Goal: Task Accomplishment & Management: Manage account settings

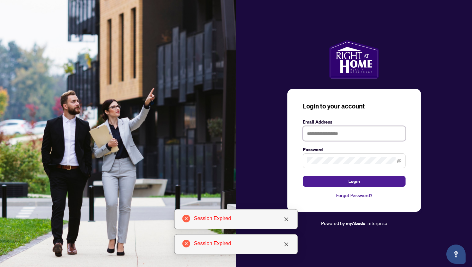
click at [254, 136] on input "text" at bounding box center [354, 133] width 103 height 15
type input "**********"
click at [254, 156] on span at bounding box center [354, 160] width 103 height 15
click at [254, 158] on span at bounding box center [399, 160] width 4 height 7
click at [254, 163] on icon "eye-invisible" at bounding box center [399, 161] width 4 height 4
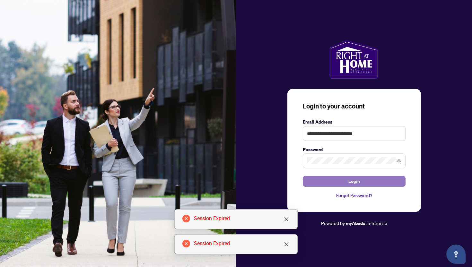
click at [254, 186] on span "Login" at bounding box center [354, 181] width 12 height 10
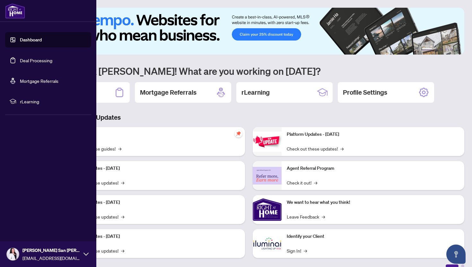
click at [24, 63] on link "Deal Processing" at bounding box center [36, 60] width 32 height 6
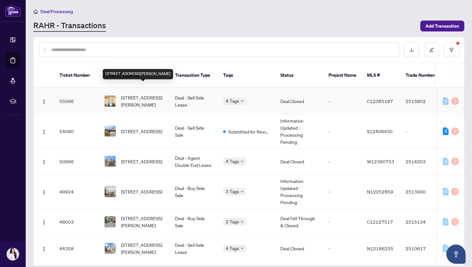
click at [150, 94] on span "[STREET_ADDRESS][PERSON_NAME]" at bounding box center [143, 101] width 44 height 14
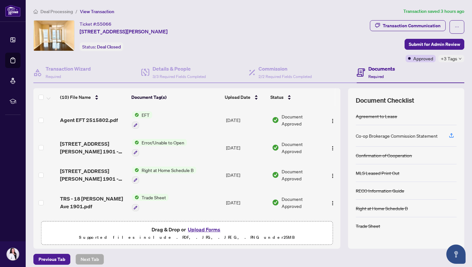
click at [254, 19] on div "Deal Processing / View Transaction Transaction saved 3 hours ago Ticket #: 5506…" at bounding box center [249, 136] width 436 height 257
click at [254, 27] on div "Transaction Communication" at bounding box center [412, 26] width 58 height 10
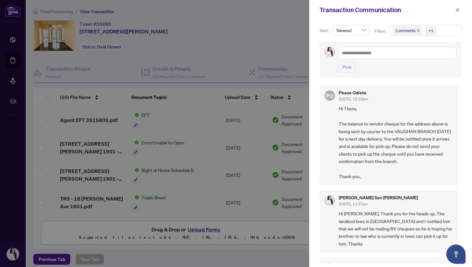
click at [254, 125] on span "Hi There, The balance to vendor cheque for the address above is being sent by c…" at bounding box center [396, 142] width 114 height 75
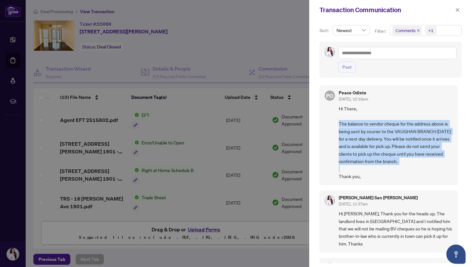
click at [254, 125] on span "Hi There, The balance to vendor cheque for the address above is being sent by c…" at bounding box center [396, 142] width 114 height 75
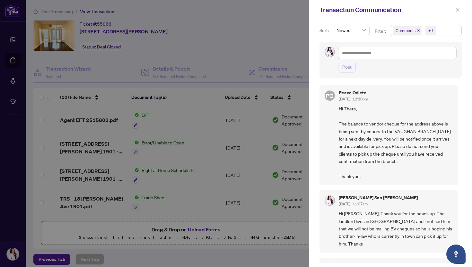
click at [137, 39] on div at bounding box center [236, 133] width 472 height 267
click at [254, 7] on span "button" at bounding box center [457, 10] width 4 height 10
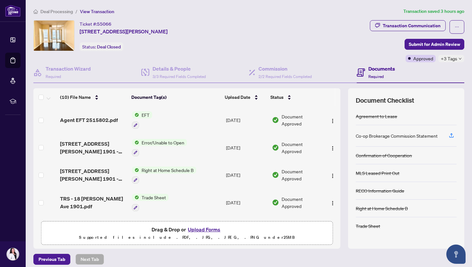
click at [82, 116] on span "Agent EFT 2515802.pdf" at bounding box center [89, 120] width 58 height 8
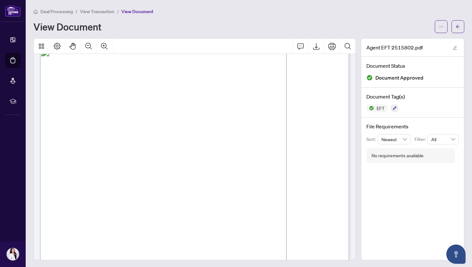
scroll to position [425, 0]
click at [91, 10] on span "View Transaction" at bounding box center [97, 12] width 34 height 6
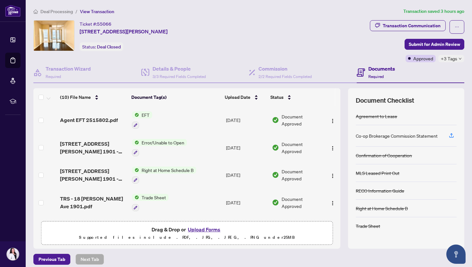
click at [64, 13] on span "Deal Processing" at bounding box center [56, 12] width 32 height 6
